Goal: Transaction & Acquisition: Book appointment/travel/reservation

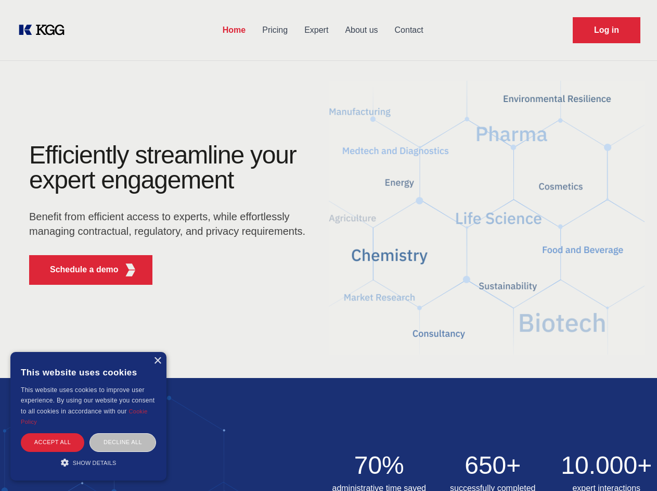
click at [328, 245] on div "Efficiently streamline your expert engagement Benefit from efficient access to …" at bounding box center [170, 218] width 316 height 150
click at [78, 270] on p "Schedule a demo" at bounding box center [84, 269] width 69 height 12
click at [157, 361] on div "× This website uses cookies This website uses cookies to improve user experienc…" at bounding box center [88, 416] width 156 height 129
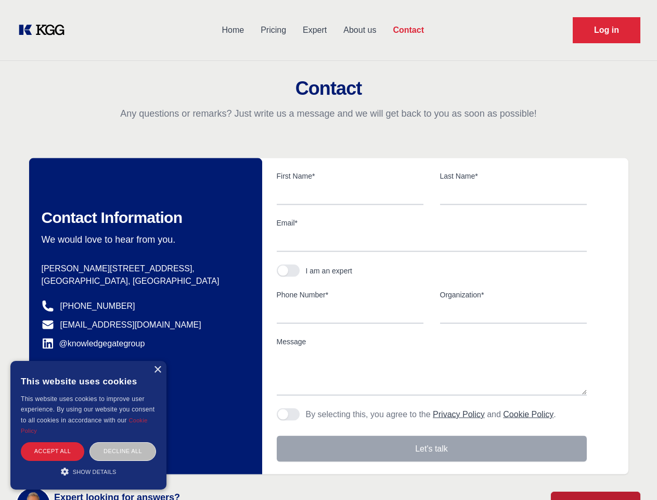
click at [53, 442] on div "Accept all" at bounding box center [52, 451] width 63 height 18
click at [123, 442] on div "Decline all" at bounding box center [123, 451] width 67 height 18
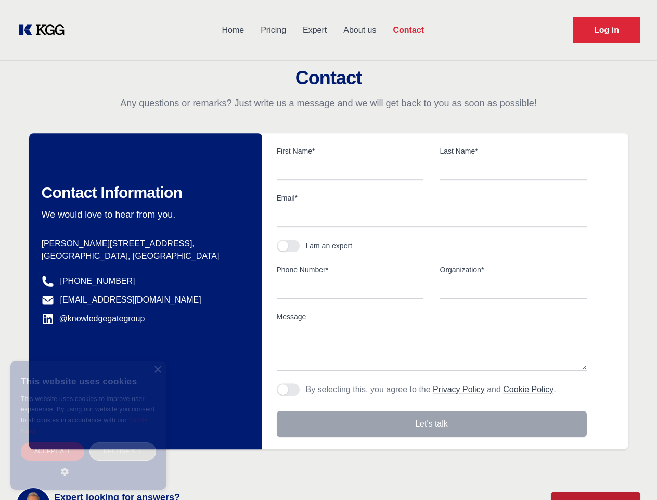
click at [88, 462] on main "Contact Any questions or remarks? Just write us a message and we will get back …" at bounding box center [328, 271] width 657 height 542
